Goal: Check status: Check status

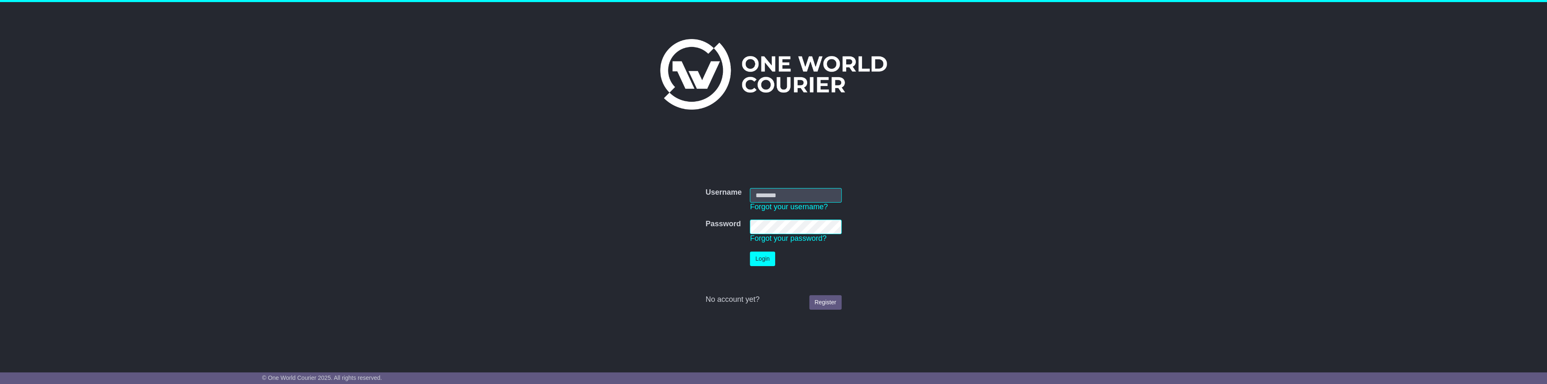
type input "**********"
click at [767, 259] on button "Login" at bounding box center [762, 259] width 25 height 15
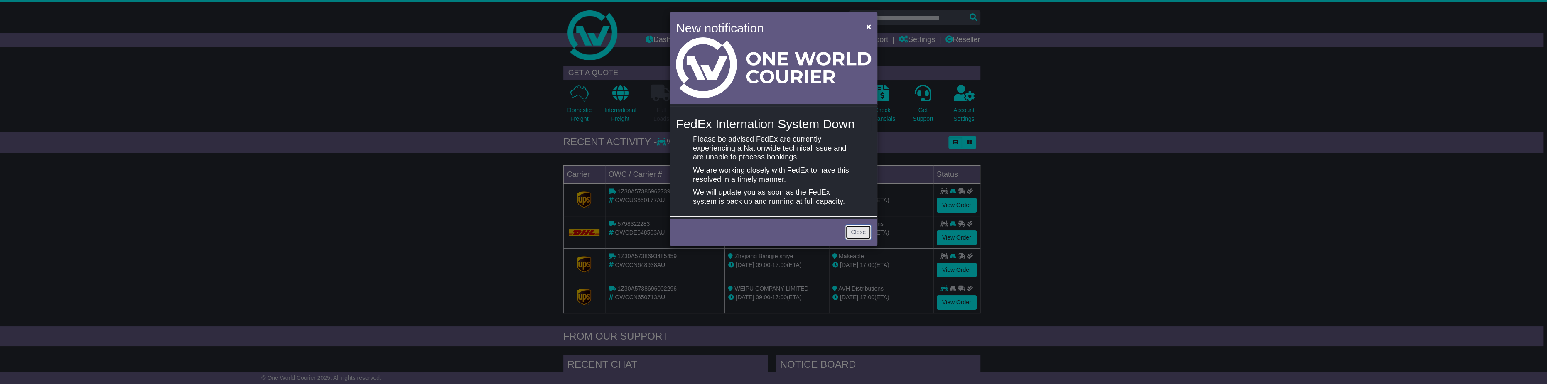
click at [855, 231] on link "Close" at bounding box center [859, 232] width 26 height 15
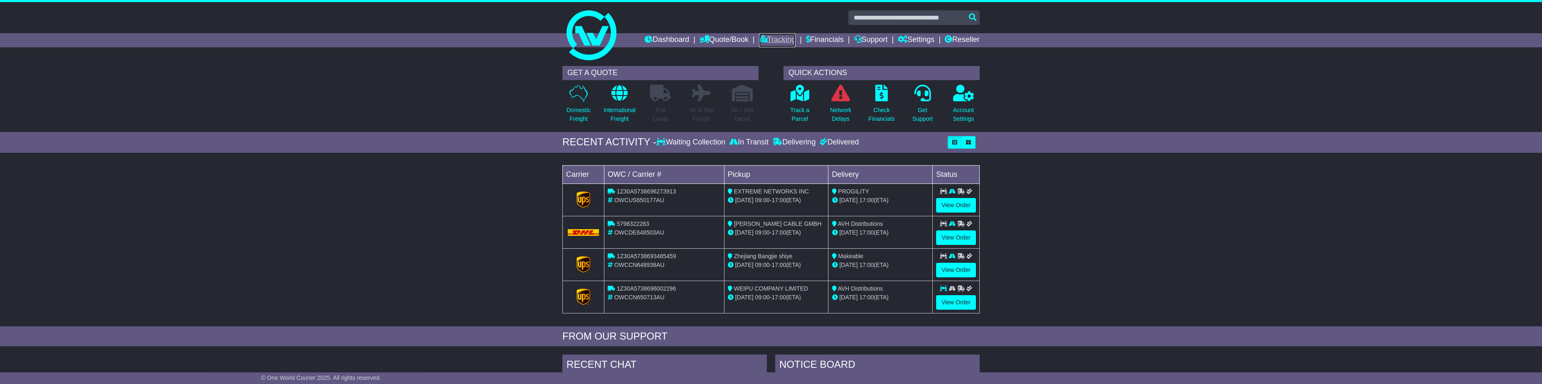
click at [764, 39] on link "Tracking" at bounding box center [777, 40] width 37 height 14
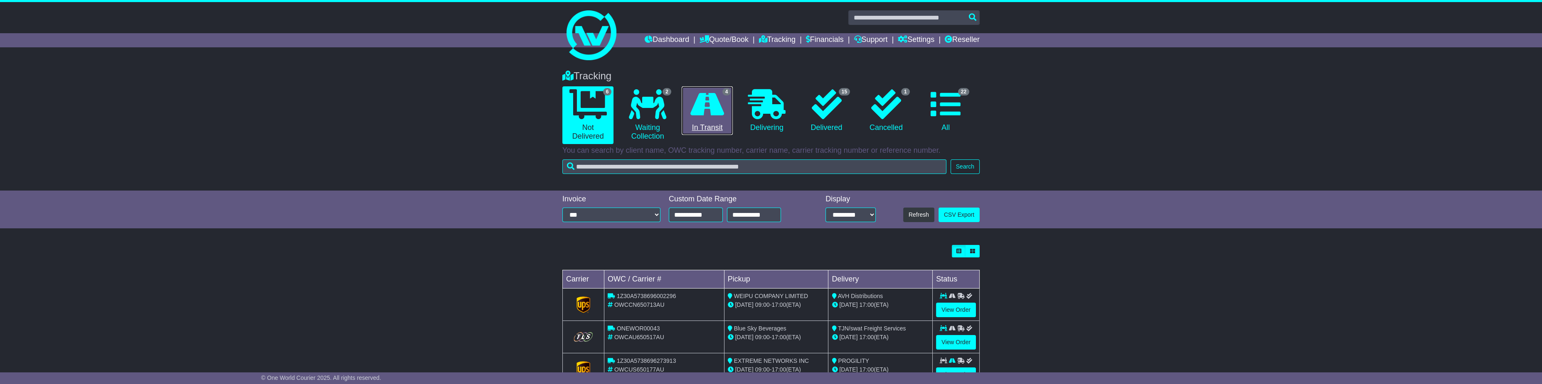
click at [709, 99] on icon at bounding box center [707, 104] width 34 height 30
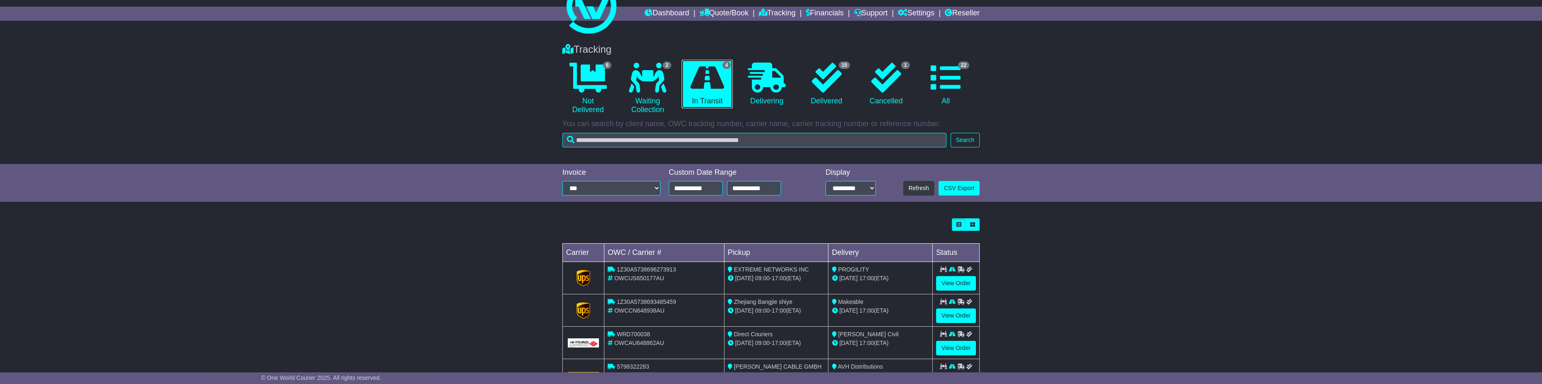
scroll to position [61, 0]
